Goal: Task Accomplishment & Management: Manage account settings

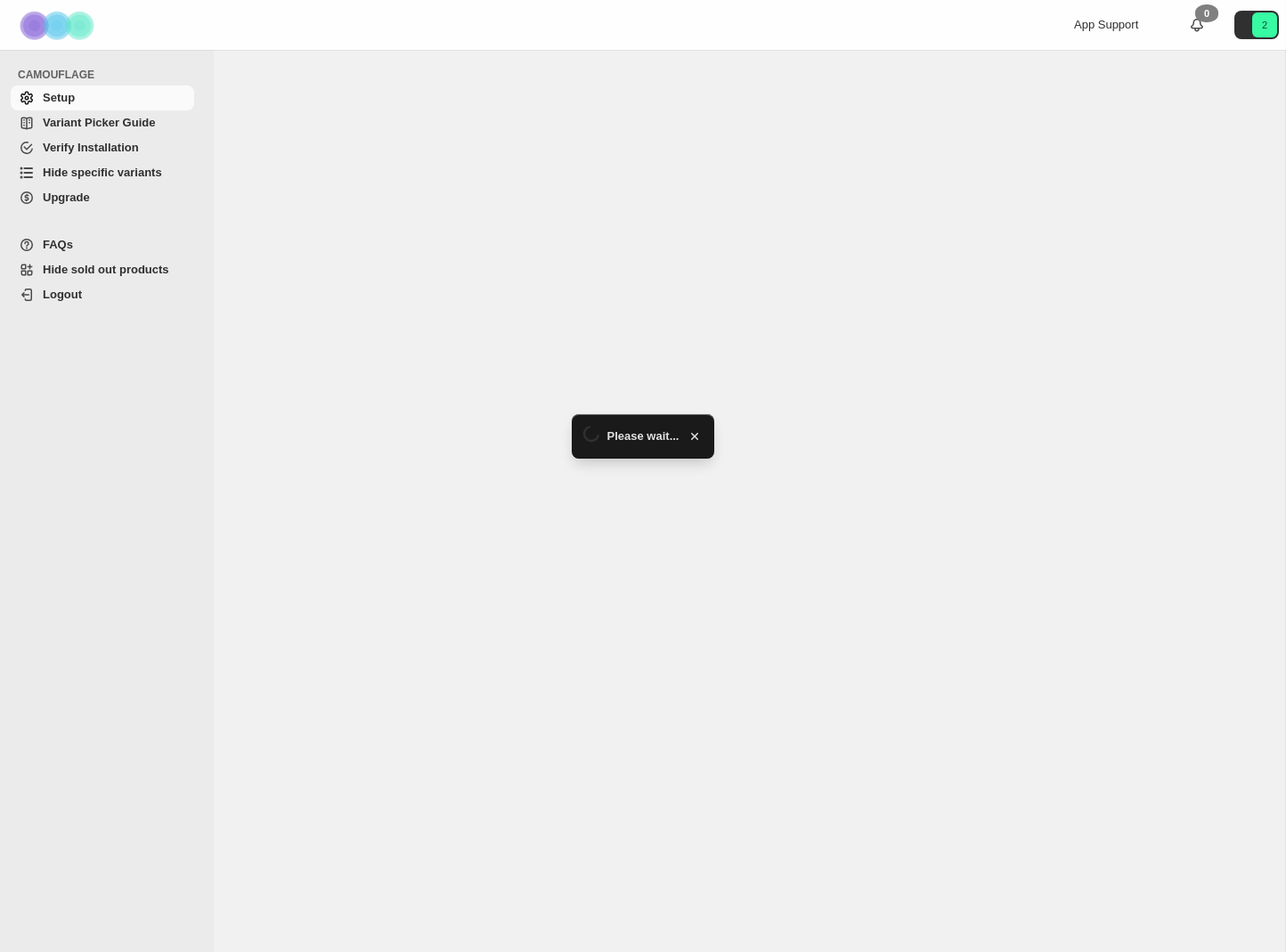
select select "******"
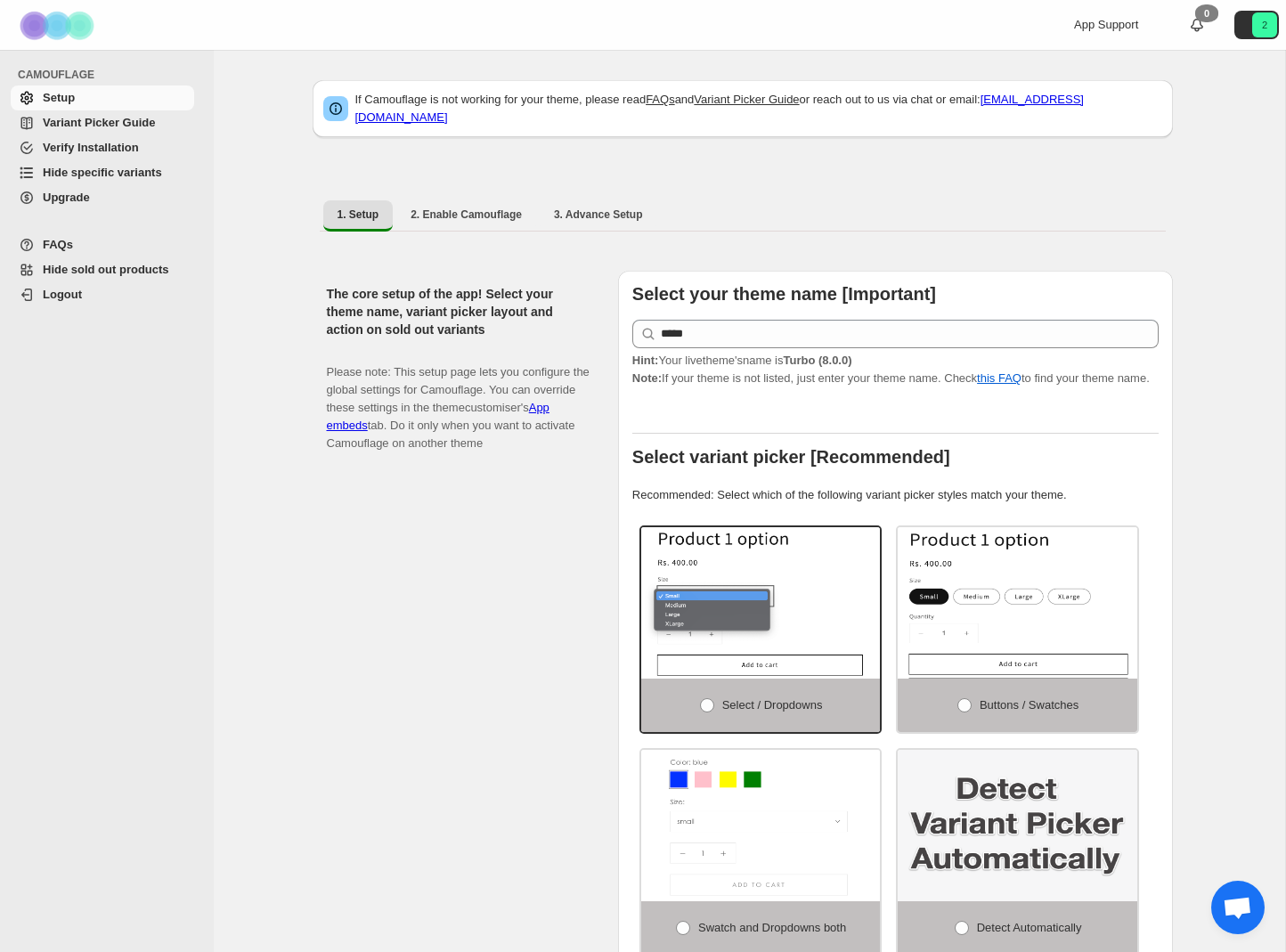
click at [114, 168] on span "Hide specific variants" at bounding box center [102, 172] width 119 height 13
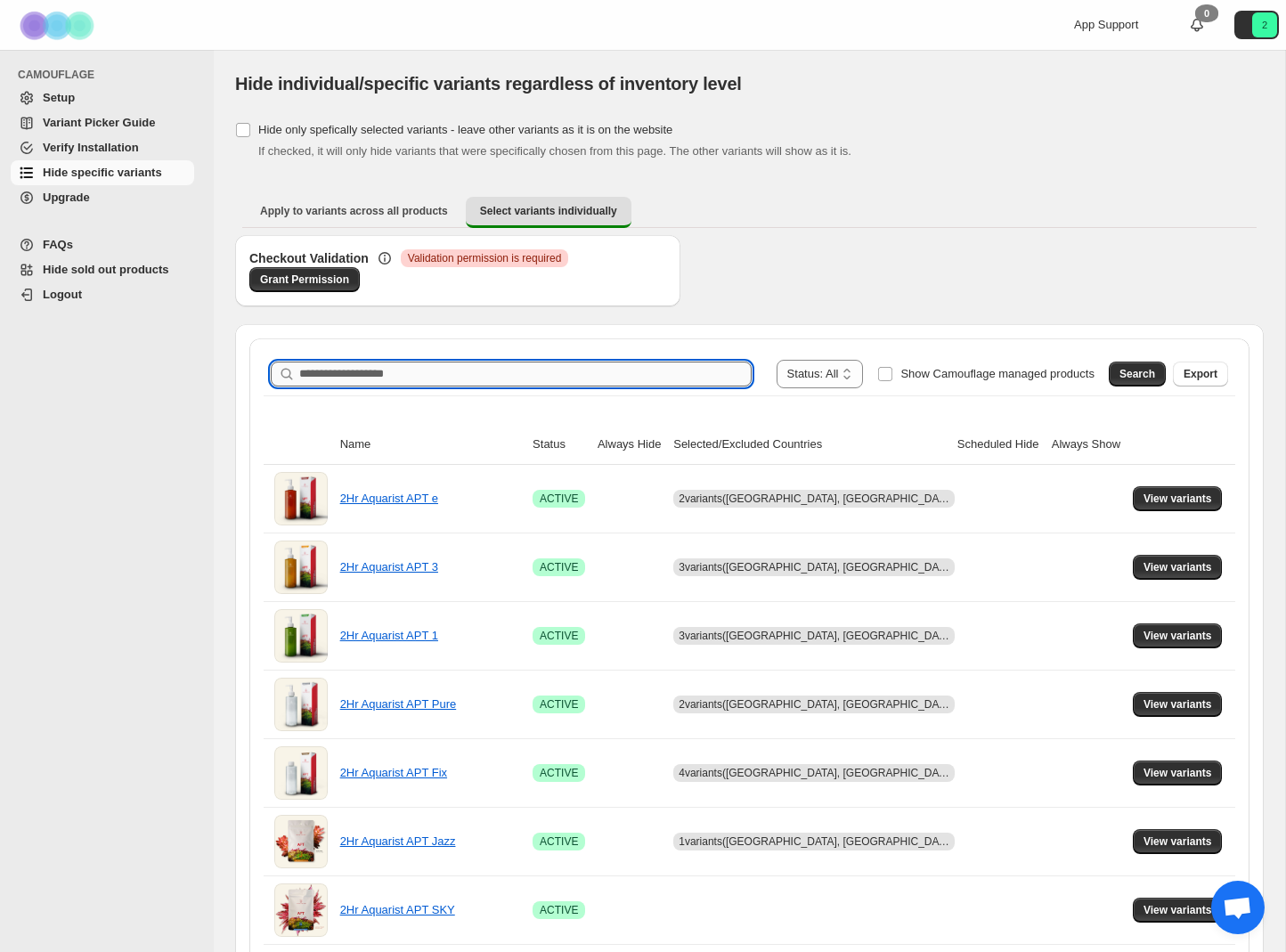
click at [385, 372] on input "Search product name" at bounding box center [525, 375] width 453 height 25
type input "*****"
click at [1129, 381] on button "Search" at bounding box center [1137, 375] width 57 height 25
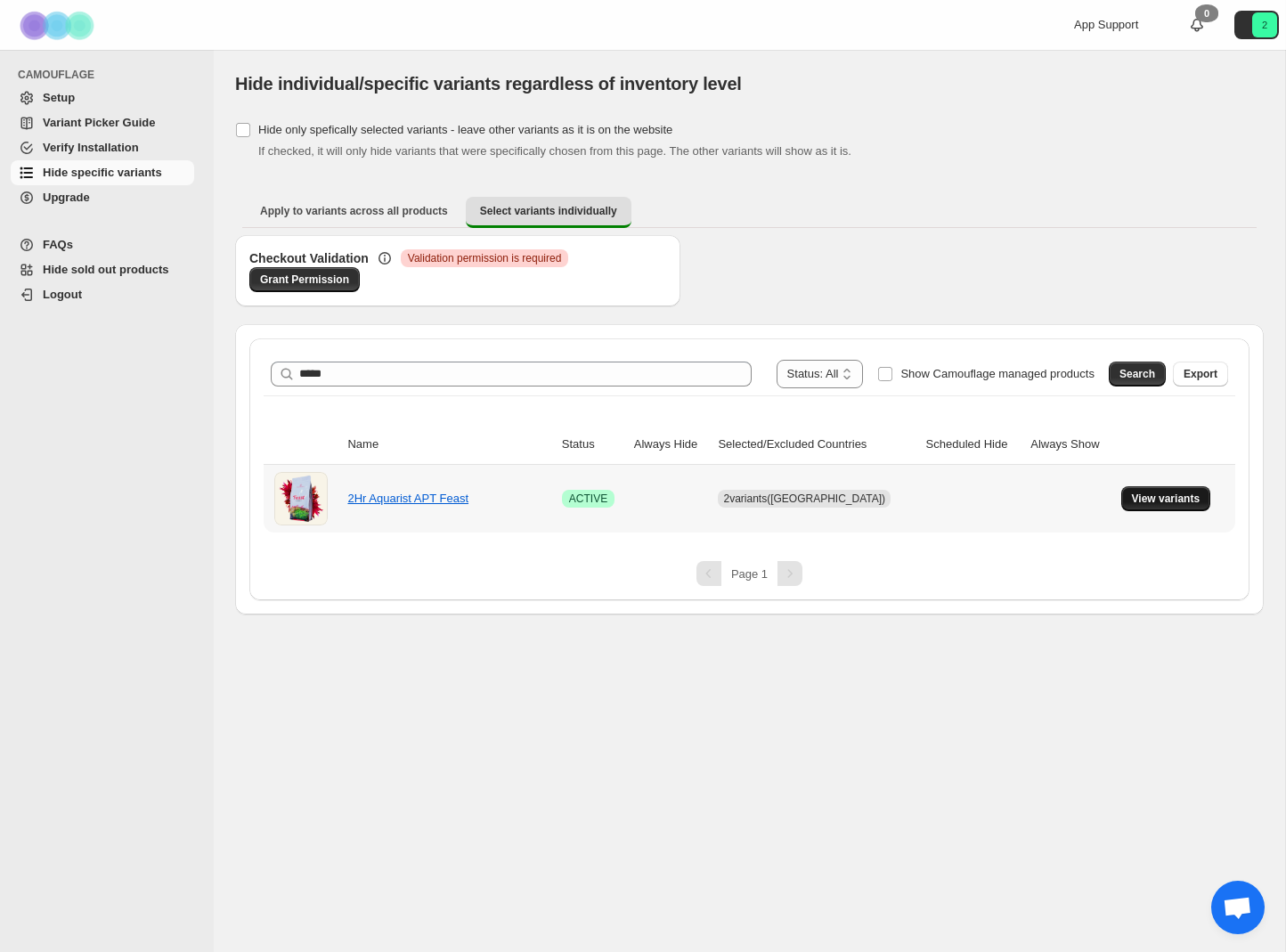
click at [1195, 507] on button "View variants" at bounding box center [1167, 499] width 90 height 25
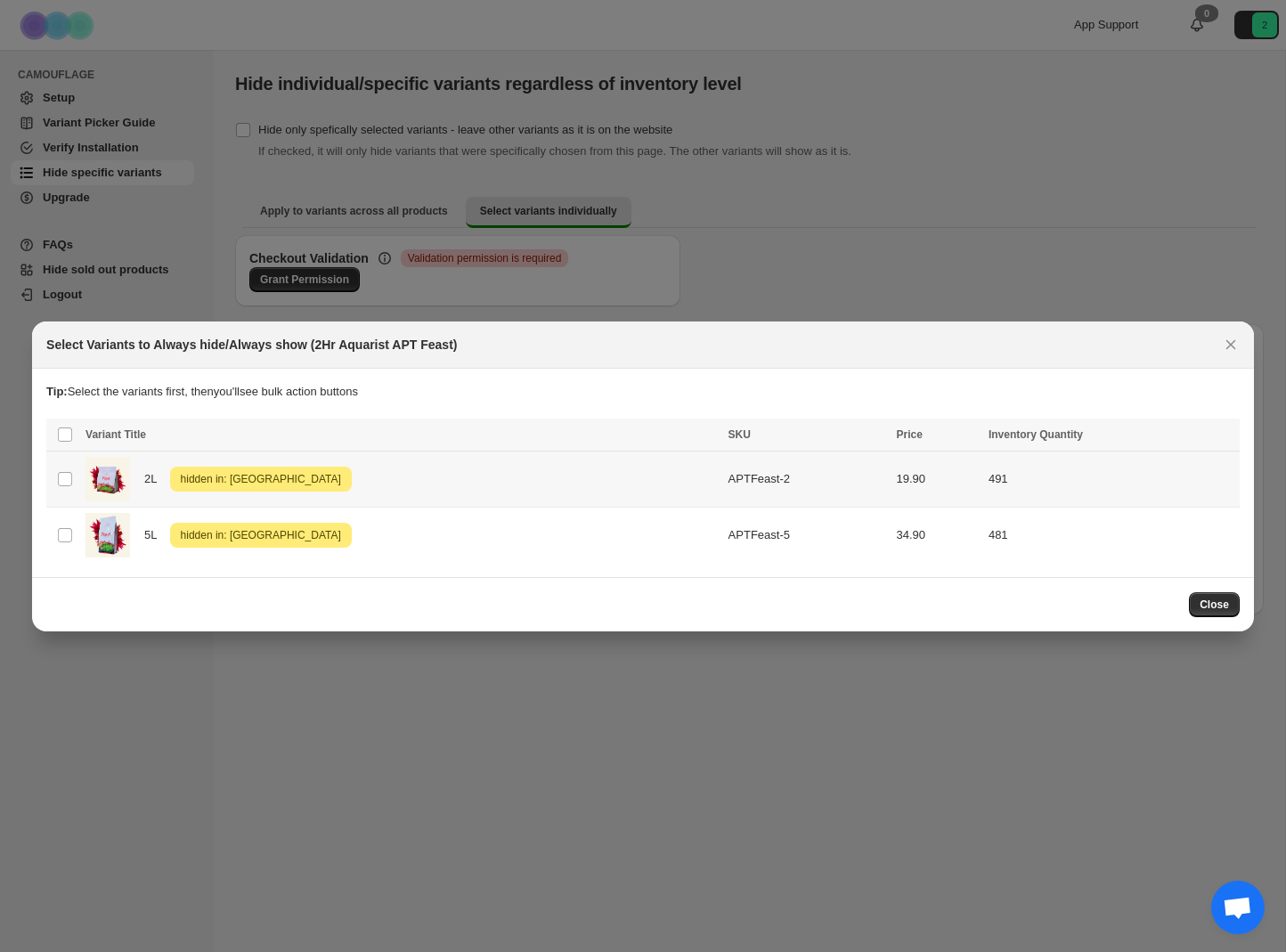
click at [259, 482] on span "hidden in: [GEOGRAPHIC_DATA]" at bounding box center [260, 480] width 167 height 22
click at [1223, 435] on icon "More actions" at bounding box center [1222, 436] width 18 height 18
click at [1170, 563] on span "Undo hide from countries" at bounding box center [1158, 561] width 129 height 13
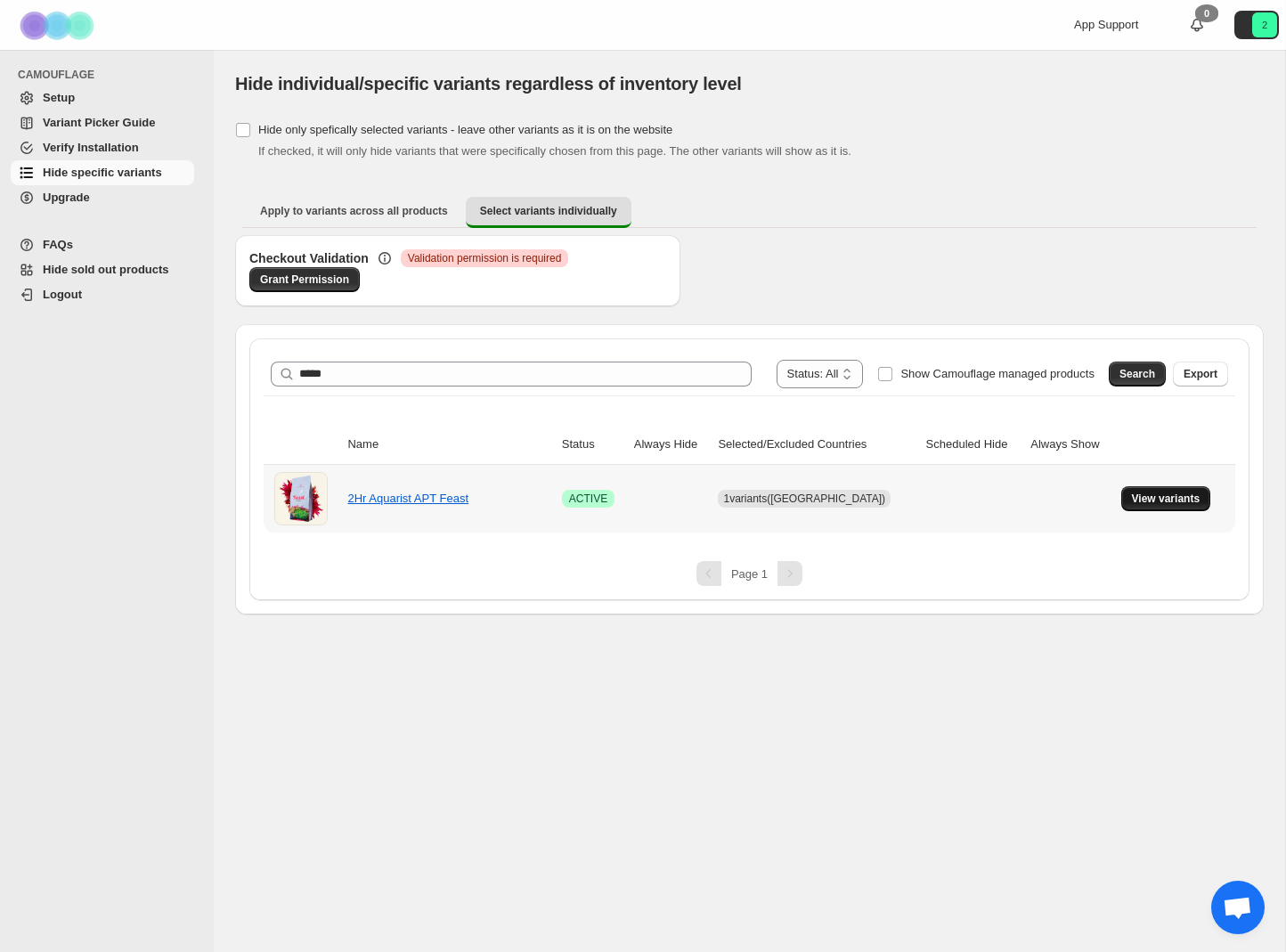
click at [1177, 503] on span "View variants" at bounding box center [1167, 499] width 68 height 14
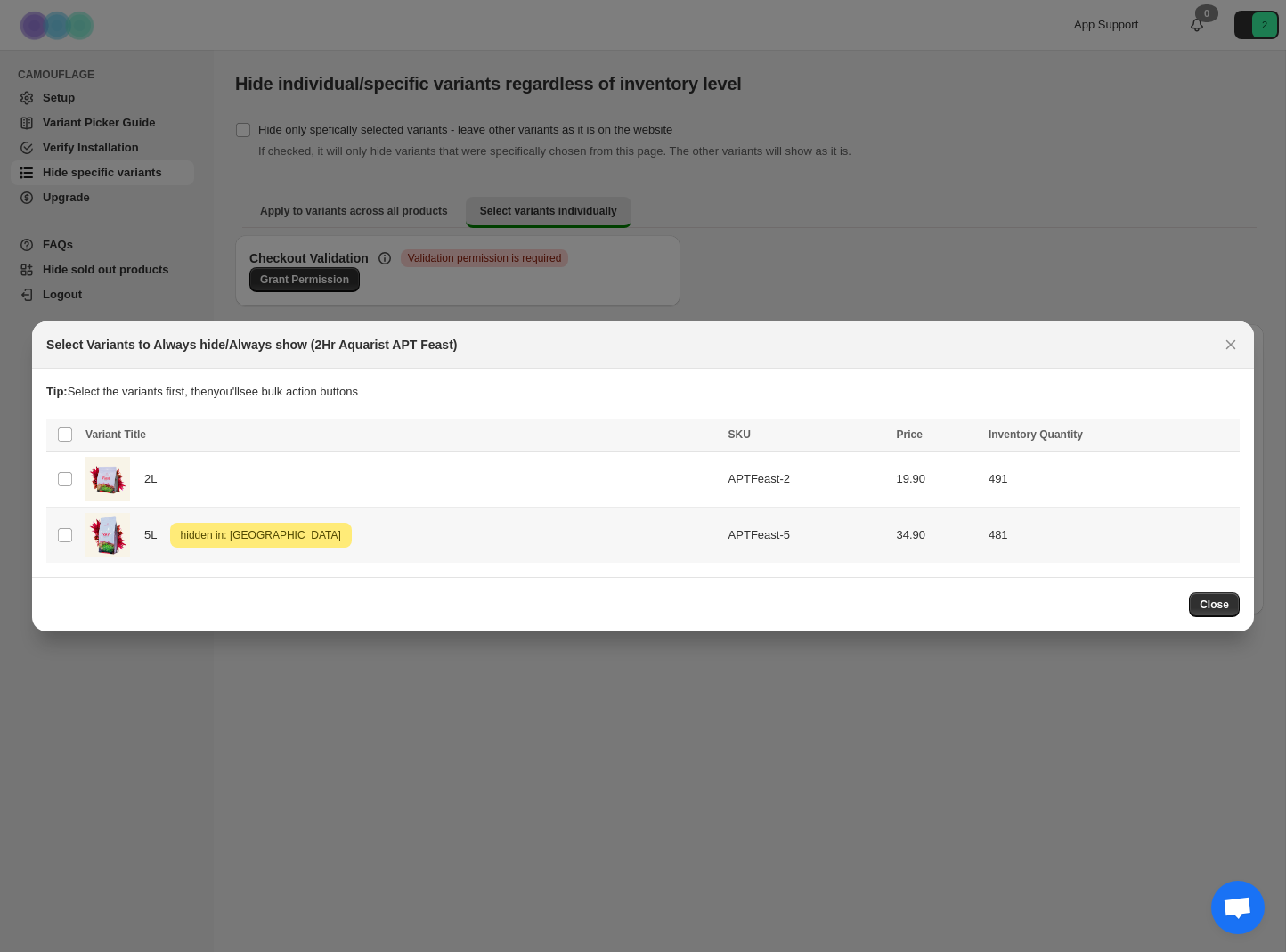
click at [491, 530] on div "5L Attention hidden in: [GEOGRAPHIC_DATA]" at bounding box center [401, 535] width 632 height 45
click at [1215, 436] on icon "More actions" at bounding box center [1222, 436] width 18 height 18
click at [1158, 556] on span "Undo hide from countries" at bounding box center [1158, 561] width 129 height 13
